Goal: Information Seeking & Learning: Learn about a topic

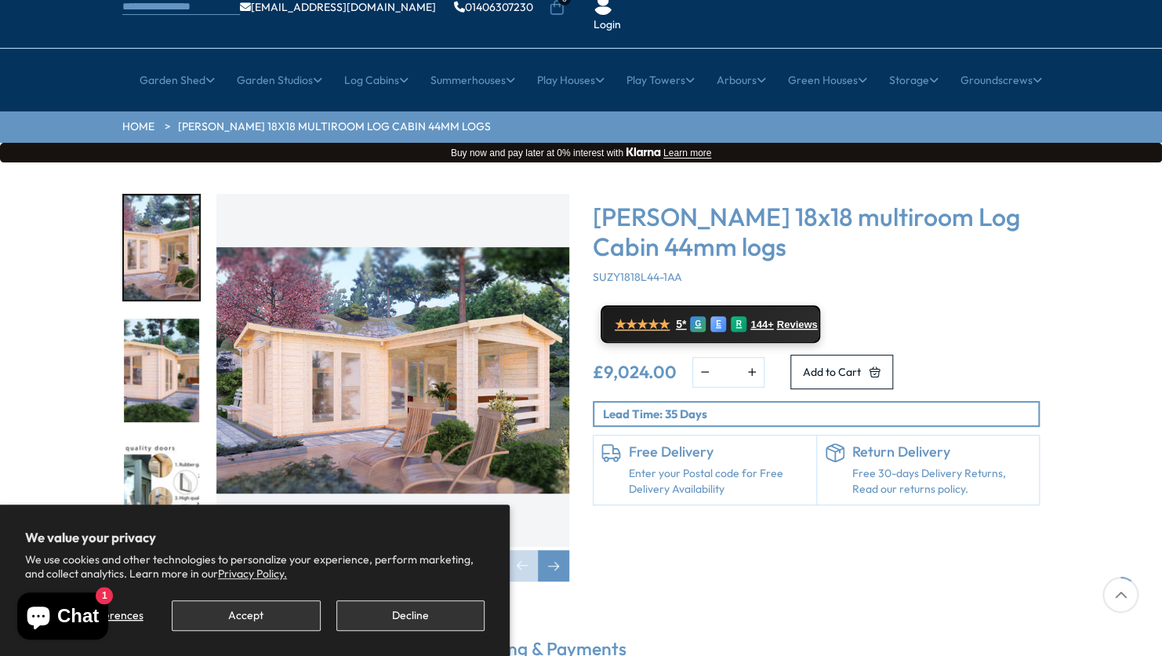
scroll to position [157, 0]
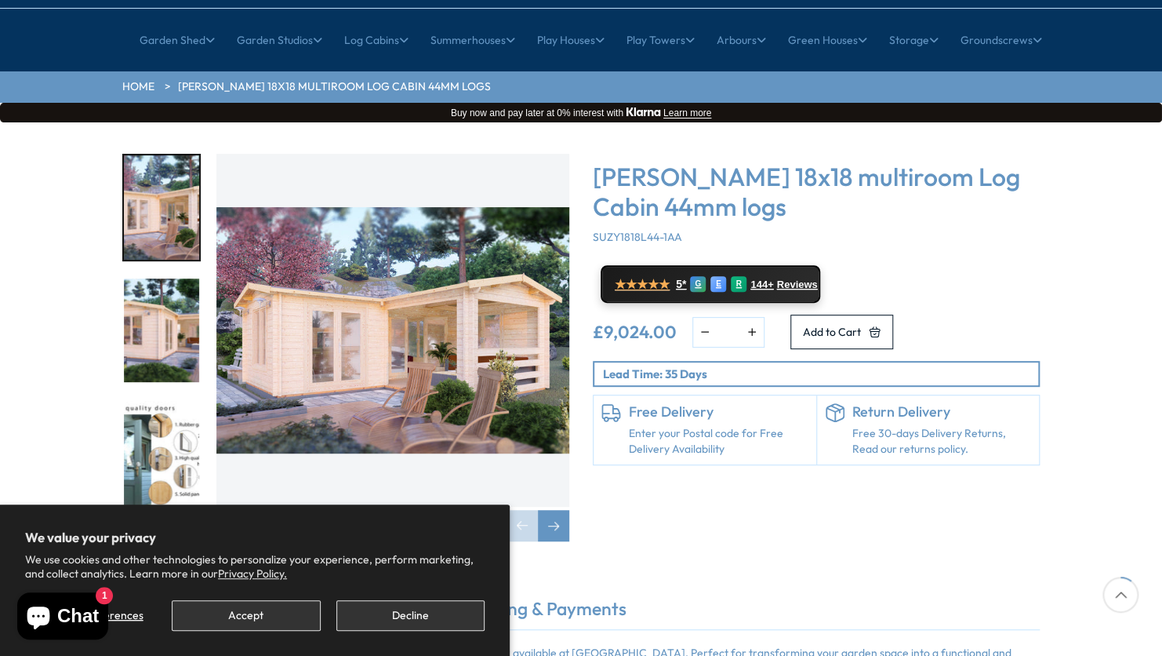
click at [449, 348] on img "1 / 7" at bounding box center [392, 330] width 353 height 353
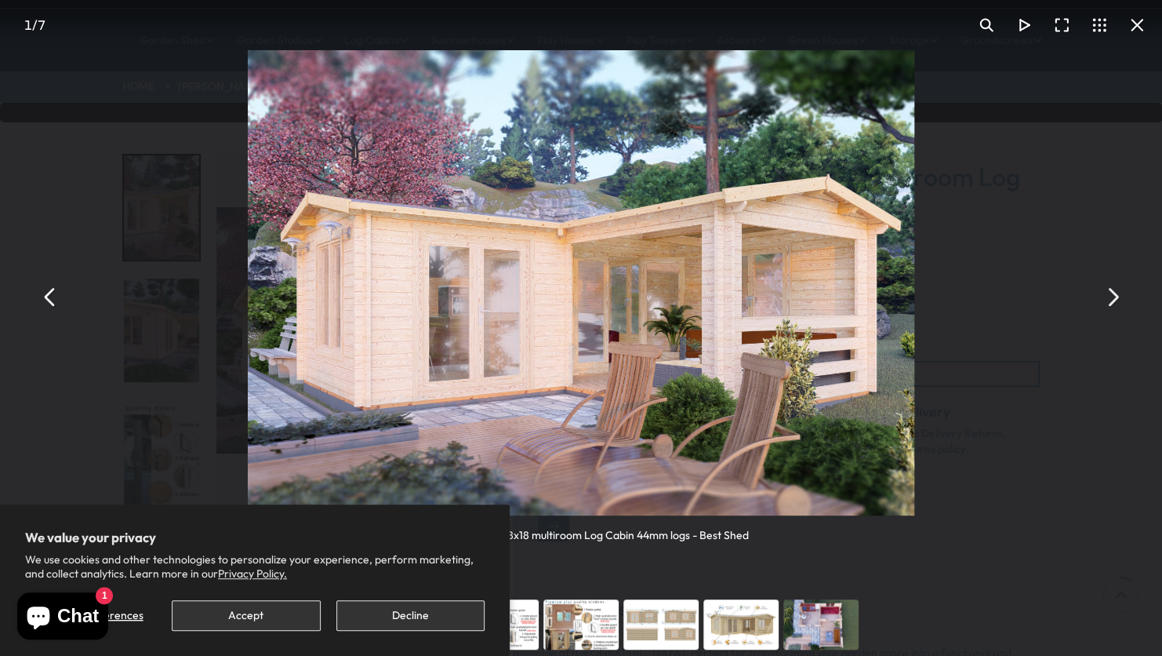
click at [1114, 301] on button "You can close this modal content with the ESC key" at bounding box center [1112, 297] width 38 height 38
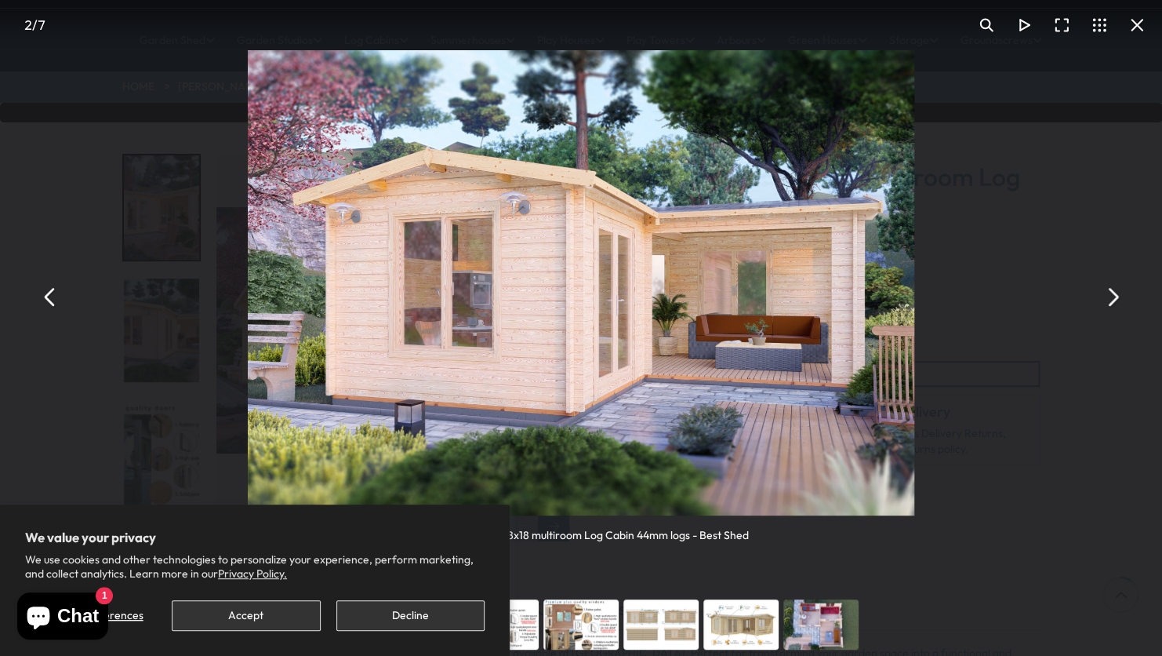
click at [1110, 294] on button "You can close this modal content with the ESC key" at bounding box center [1112, 297] width 38 height 38
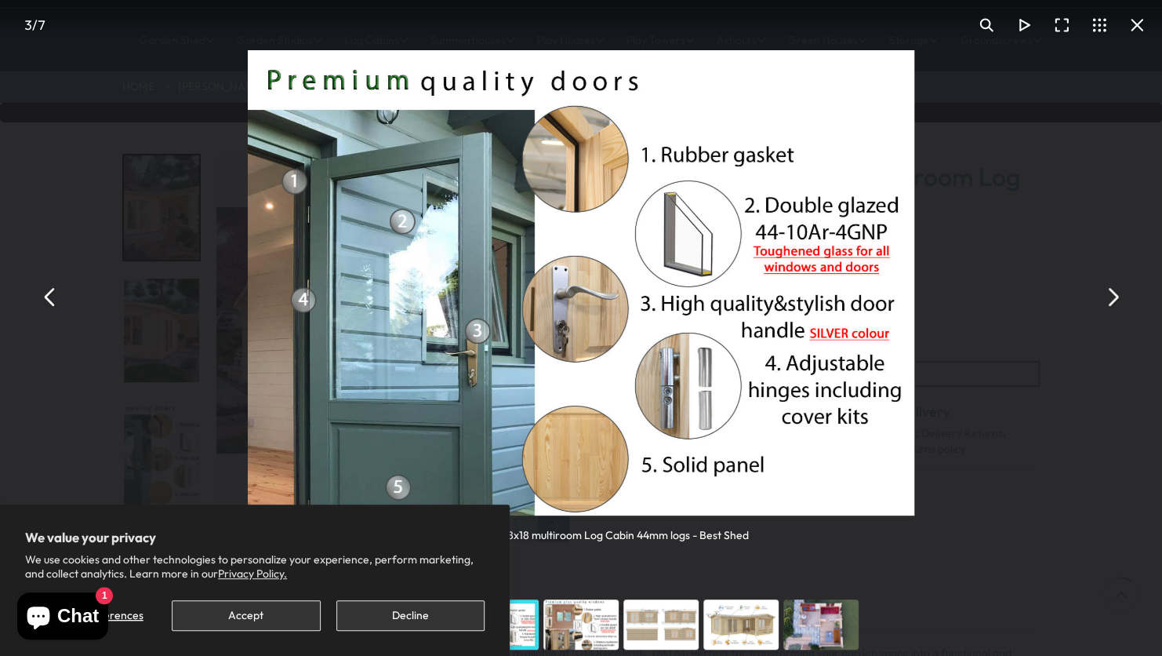
click at [1110, 294] on button "You can close this modal content with the ESC key" at bounding box center [1112, 297] width 38 height 38
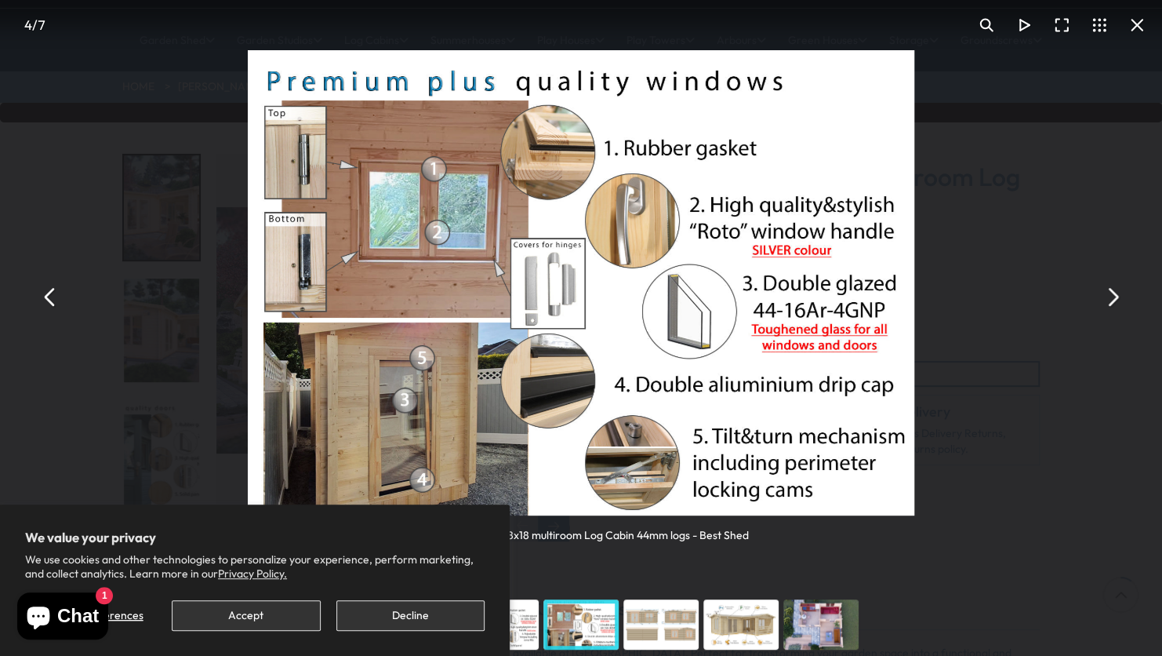
click at [1110, 294] on button "You can close this modal content with the ESC key" at bounding box center [1112, 297] width 38 height 38
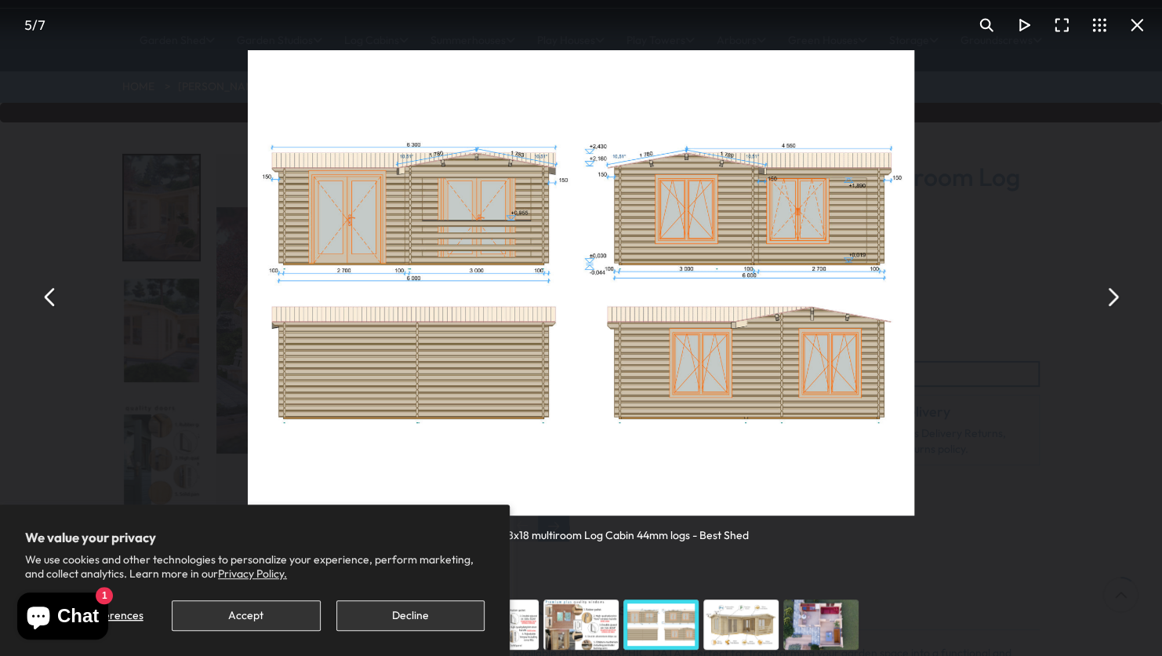
click at [1110, 294] on button "You can close this modal content with the ESC key" at bounding box center [1112, 297] width 38 height 38
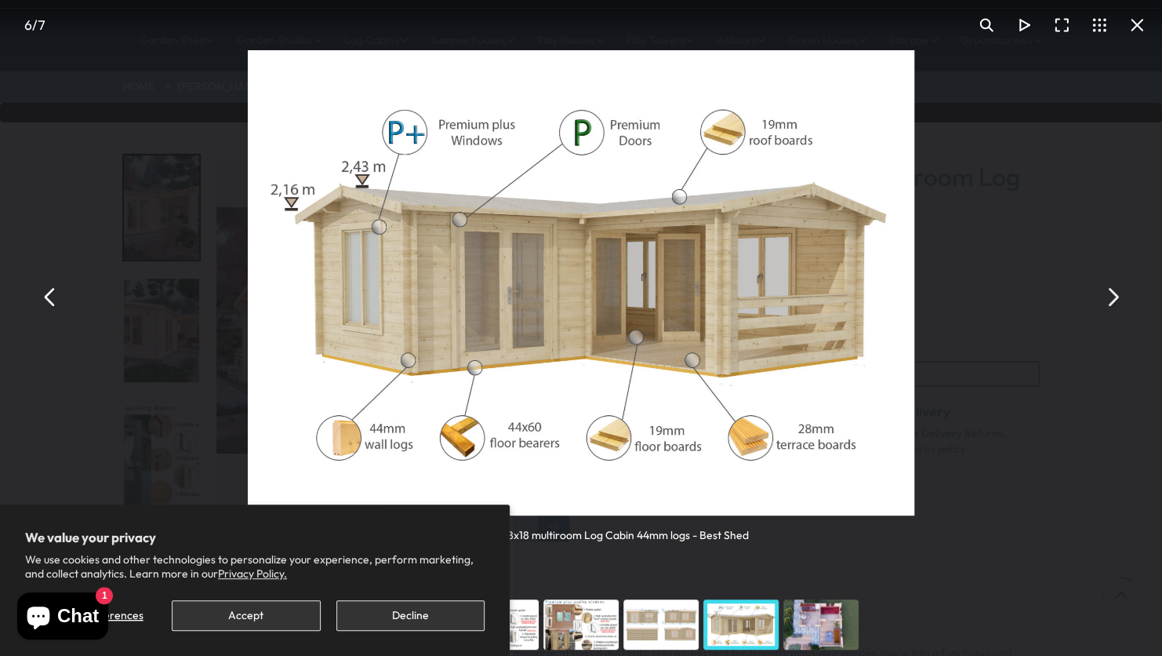
click at [1110, 294] on button "You can close this modal content with the ESC key" at bounding box center [1112, 297] width 38 height 38
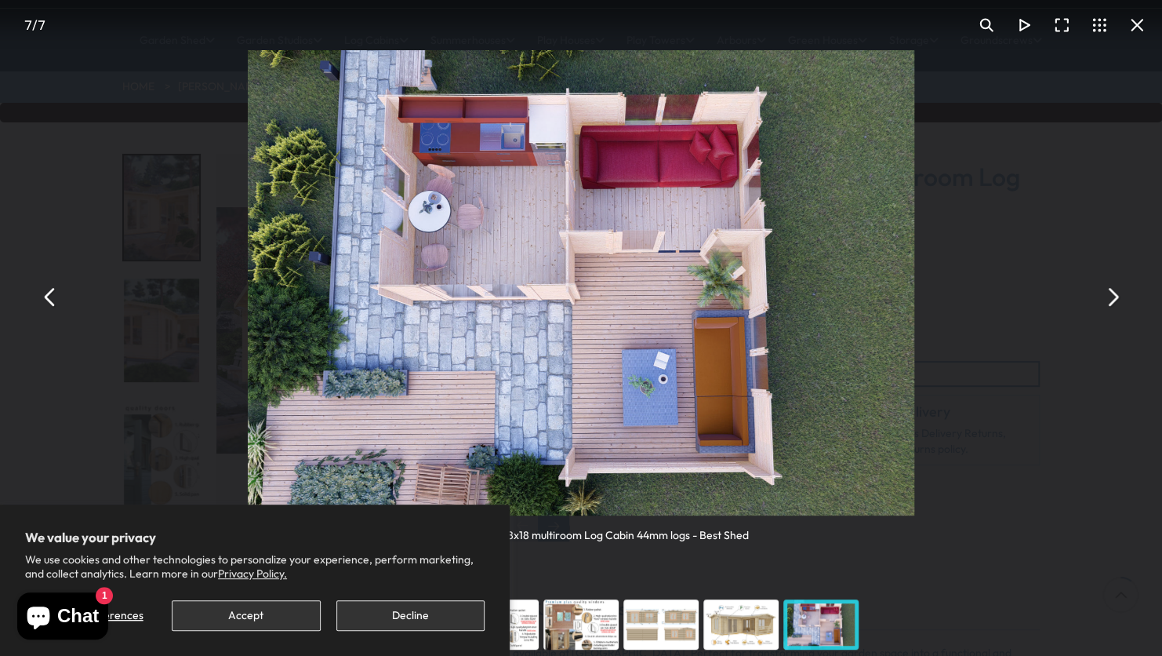
click at [1115, 297] on button "You can close this modal content with the ESC key" at bounding box center [1112, 297] width 38 height 38
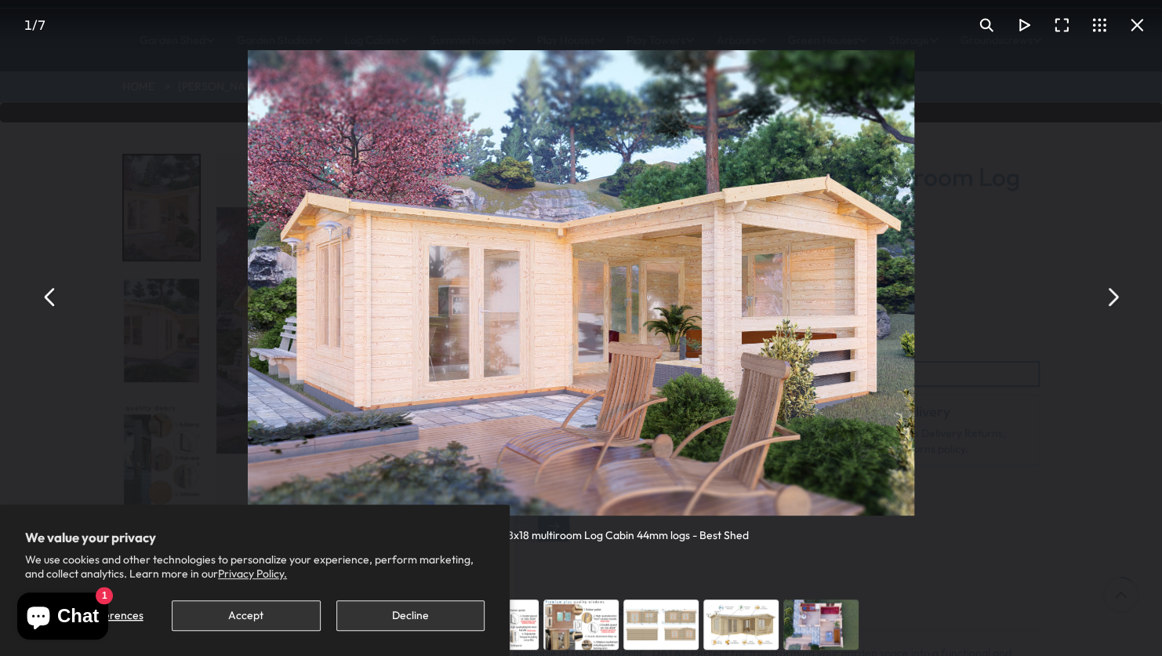
click at [1115, 297] on button "You can close this modal content with the ESC key" at bounding box center [1112, 297] width 38 height 38
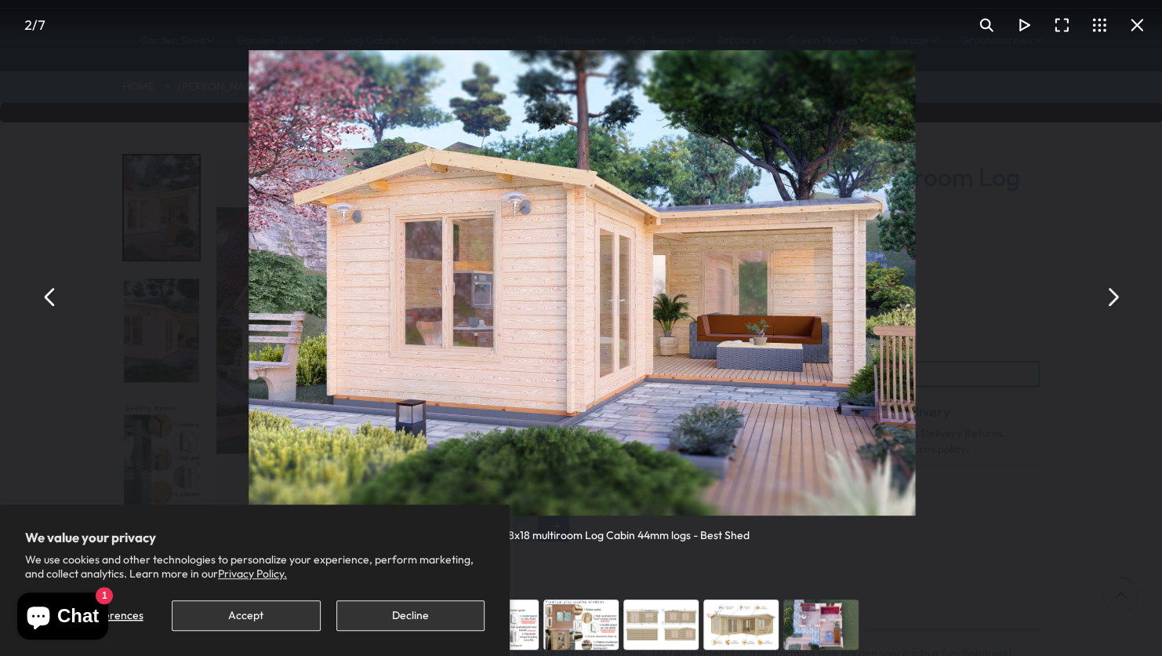
click at [1115, 297] on button "You can close this modal content with the ESC key" at bounding box center [1112, 297] width 38 height 38
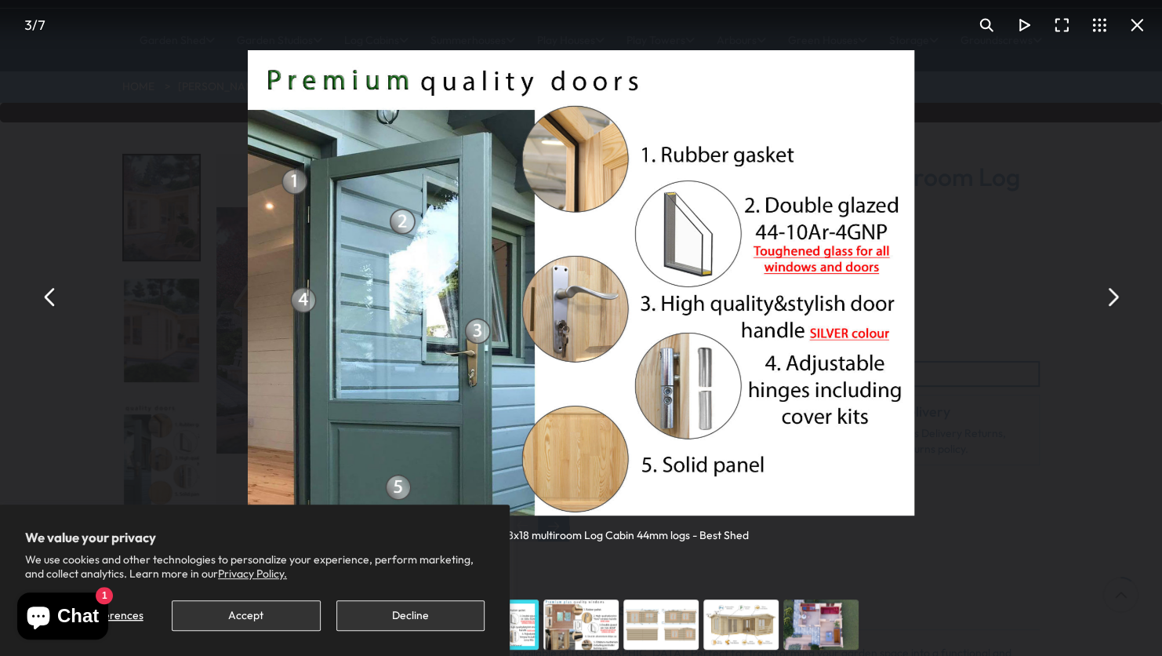
click at [1115, 297] on button "You can close this modal content with the ESC key" at bounding box center [1112, 297] width 38 height 38
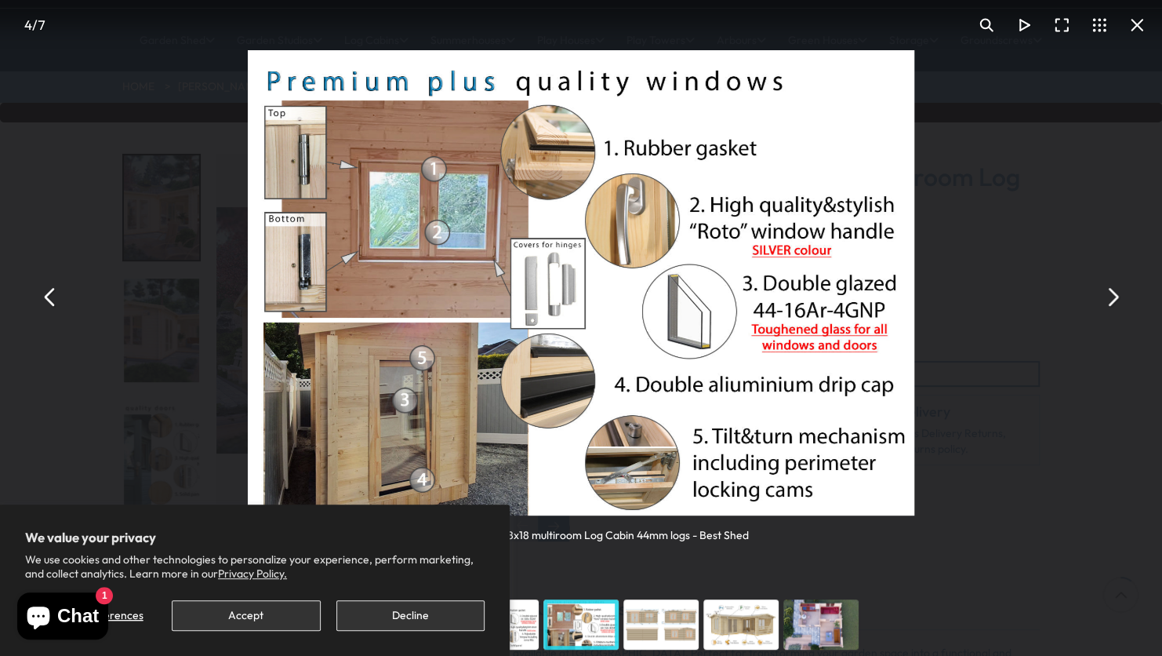
click at [1135, 24] on button "You can close this modal content with the ESC key" at bounding box center [1137, 25] width 38 height 38
